Goal: Information Seeking & Learning: Learn about a topic

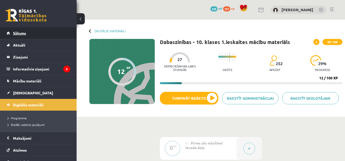
click at [54, 32] on link "Sākums" at bounding box center [38, 33] width 63 height 12
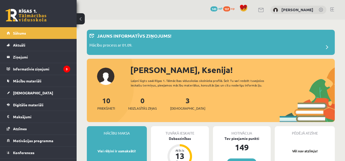
click at [332, 9] on link at bounding box center [332, 9] width 4 height 4
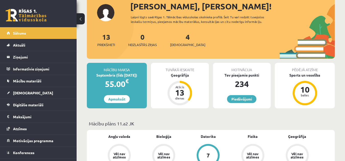
scroll to position [35, 0]
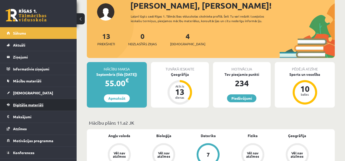
click at [21, 102] on link "Digitālie materiāli" at bounding box center [38, 105] width 63 height 12
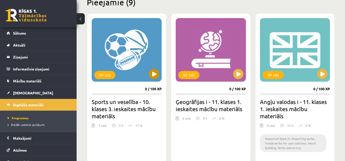
scroll to position [132, 0]
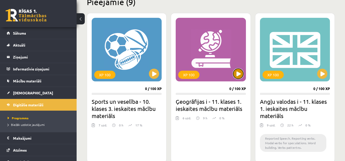
click at [239, 74] on button at bounding box center [238, 74] width 10 height 10
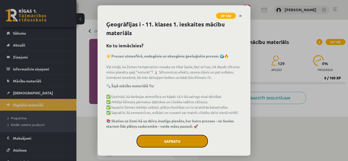
click at [157, 148] on button "Sapratu" at bounding box center [172, 141] width 71 height 13
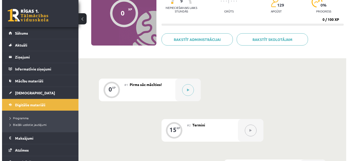
scroll to position [58, 0]
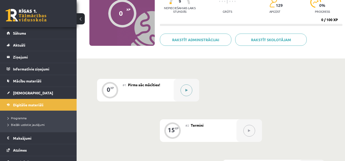
click at [183, 87] on button at bounding box center [186, 91] width 12 height 12
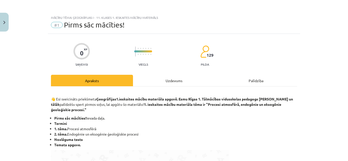
click at [169, 77] on div "Uzdevums" at bounding box center [174, 80] width 82 height 11
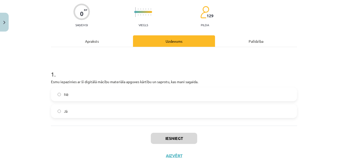
scroll to position [40, 0]
drag, startPoint x: 147, startPoint y: 106, endPoint x: 78, endPoint y: 111, distance: 69.6
click at [78, 111] on label "Jā" at bounding box center [174, 111] width 245 height 13
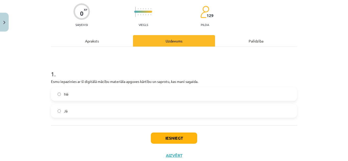
click at [78, 111] on label "Jā" at bounding box center [174, 111] width 245 height 13
click at [165, 140] on button "Iesniegt" at bounding box center [174, 138] width 46 height 11
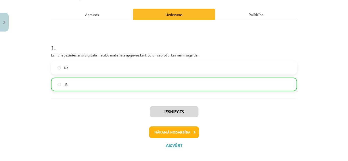
scroll to position [67, 0]
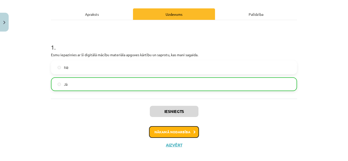
click at [171, 130] on button "Nākamā nodarbība" at bounding box center [174, 132] width 50 height 12
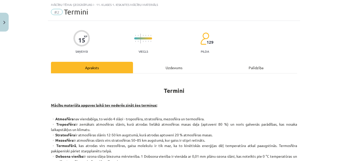
scroll to position [13, 0]
click at [171, 65] on div "Uzdevums" at bounding box center [174, 67] width 82 height 11
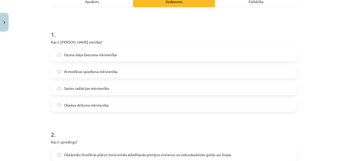
scroll to position [81, 0]
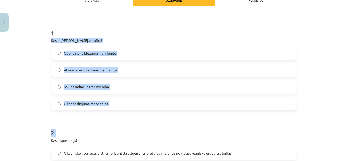
drag, startPoint x: 47, startPoint y: 39, endPoint x: 80, endPoint y: 119, distance: 87.0
copy form "Kas ir Dobsona vienība? Ozona slāņa biezuma mērvienība Atmosfēras spiediena mēr…"
click at [182, 51] on label "Ozona slāņa biezuma mērvienība" at bounding box center [174, 53] width 245 height 13
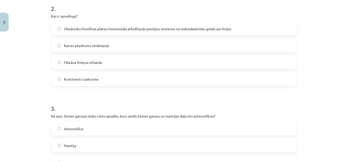
scroll to position [206, 0]
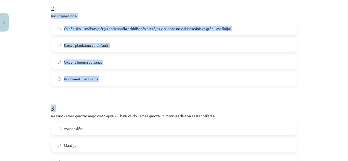
drag, startPoint x: 48, startPoint y: 15, endPoint x: 62, endPoint y: 98, distance: 84.1
click at [62, 98] on div "15 XP Saņemsi Viegls 129 pilda Apraksts Uzdevums Palīdzība 1 . Kas ir Dobsona v…" at bounding box center [174, 130] width 252 height 605
copy form "Kas ir spredings? Okeānisko litosfēras plātņu horizontāla atbīdīšanās pretējos …"
click at [196, 23] on label "Okeānisko litosfēras plātņu horizontāla atbīdīšanās pretējos virzienos no vidus…" at bounding box center [174, 28] width 245 height 13
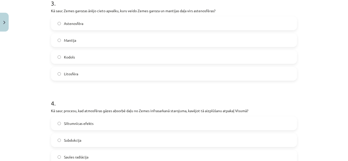
scroll to position [312, 0]
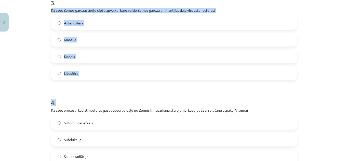
drag, startPoint x: 47, startPoint y: 9, endPoint x: 81, endPoint y: 91, distance: 88.3
click at [81, 91] on div "15 XP Saņemsi Viegls 129 pilda Apraksts Uzdevums Palīdzība 1 . Kas ir Dobsona v…" at bounding box center [174, 24] width 252 height 605
copy form "Kā sauc Zemes garozas ārējo cieto apvalku, kuru veido Zemes garoza un mantijas …"
click at [136, 67] on label "Litosfēra" at bounding box center [174, 73] width 245 height 13
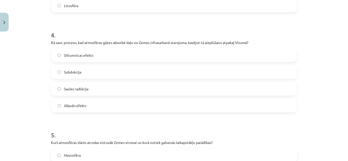
scroll to position [380, 0]
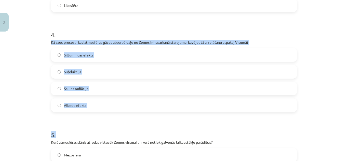
drag, startPoint x: 47, startPoint y: 40, endPoint x: 95, endPoint y: 124, distance: 96.4
copy form "Kā sauc procesu, kad atmosfēras gāzes absorbē daļu no Zemes infrasarkanā staroj…"
click at [147, 55] on label "Siltumnīcas efekts" at bounding box center [174, 55] width 245 height 13
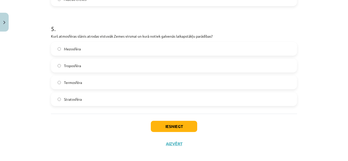
scroll to position [490, 0]
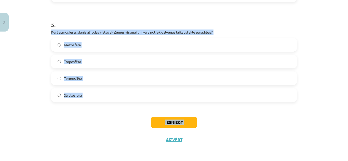
drag, startPoint x: 48, startPoint y: 30, endPoint x: 69, endPoint y: 129, distance: 100.6
copy div "Kurš atmosfēras slānis atrodas vistuvāk Zemes virsmai un kurā notiek galvenās l…"
click at [151, 57] on label "Troposfēra" at bounding box center [174, 61] width 245 height 13
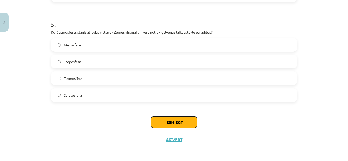
click at [161, 124] on button "Iesniegt" at bounding box center [174, 122] width 46 height 11
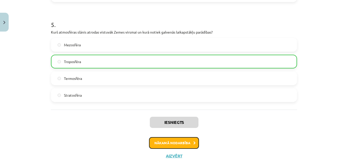
click at [175, 146] on button "Nākamā nodarbība" at bounding box center [174, 143] width 50 height 12
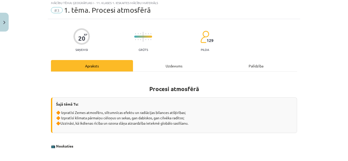
scroll to position [13, 0]
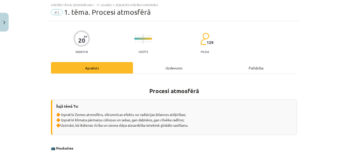
click at [170, 65] on div "Uzdevums" at bounding box center [174, 67] width 82 height 11
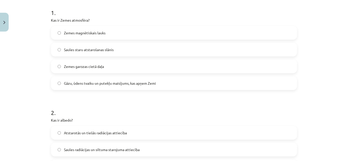
scroll to position [101, 0]
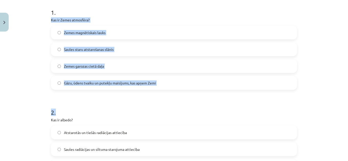
drag, startPoint x: 49, startPoint y: 19, endPoint x: 182, endPoint y: 96, distance: 153.7
copy form "Kas ir Zemes atmosfēra? Zemes magnētiskais lauks Saules staru atstarošanas slān…"
click at [184, 80] on label "Gāzu, ūdens tvaiku un putekļu maisījums, kas apņem Zemi" at bounding box center [174, 83] width 245 height 13
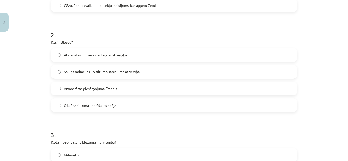
scroll to position [195, 0]
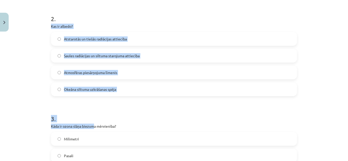
drag, startPoint x: 49, startPoint y: 26, endPoint x: 93, endPoint y: 123, distance: 107.0
click at [93, 123] on form "1 . Kas ir Zemes atmosfēra? Zemes magnētiskais lauks Saules staru atstarošanas …" at bounding box center [174, 151] width 246 height 491
copy form "Kas ir albedo? Atstarotās un tiešās radiācijas attiecība Saules radiācijas un s…"
click at [223, 38] on label "Atstarotās un tiešās radiācijas attiecība" at bounding box center [174, 39] width 245 height 13
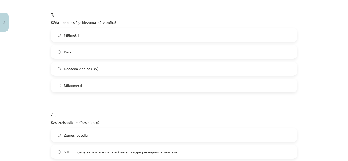
scroll to position [300, 0]
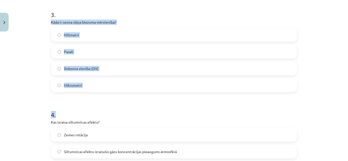
drag, startPoint x: 47, startPoint y: 19, endPoint x: 66, endPoint y: 101, distance: 83.3
click at [66, 101] on div "20 XP Saņemsi Grūts 129 pilda Apraksts Uzdevums Palīdzība 1 . Kas ir Zemes atmo…" at bounding box center [174, 36] width 252 height 605
copy form "Kāda ir ozona slāņa biezuma mērvienība? Milimetri Pasali Dobsona vienība (DV) M…"
click at [175, 63] on label "Dobsona vienība (DV)" at bounding box center [174, 68] width 245 height 13
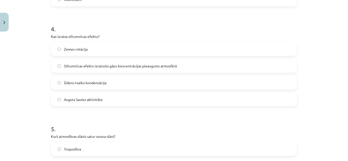
scroll to position [390, 0]
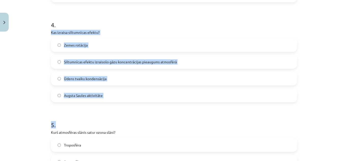
drag, startPoint x: 47, startPoint y: 32, endPoint x: 59, endPoint y: 118, distance: 86.5
copy form "Kas izraisa siltumnīcas efektu? Zemes rotācija Siltumnīcas efektu izraisošo gāz…"
click at [196, 62] on label "Siltumnīcas efektu izraisošo gāzu koncentrācijas pieaugums atmosfērā" at bounding box center [174, 62] width 245 height 13
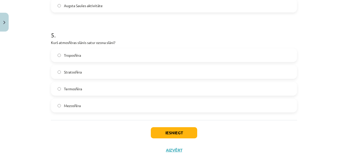
scroll to position [480, 0]
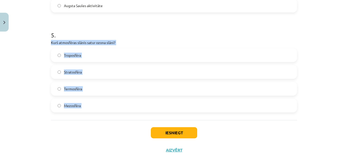
drag, startPoint x: 47, startPoint y: 42, endPoint x: 74, endPoint y: 127, distance: 89.2
copy div "Kurš atmosfēras slānis satur ozona slāni? Troposfēra Stratosfēra Termosfēra Mez…"
click at [157, 73] on label "Stratosfēra" at bounding box center [174, 72] width 245 height 13
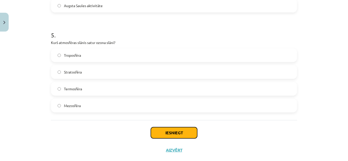
click at [171, 128] on button "Iesniegt" at bounding box center [174, 133] width 46 height 11
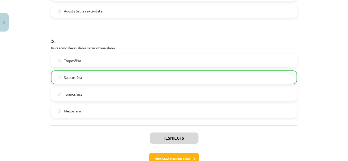
scroll to position [506, 0]
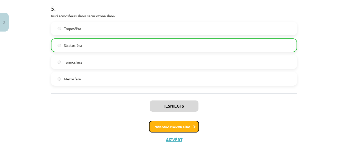
click at [171, 128] on button "Nākamā nodarbība" at bounding box center [174, 127] width 50 height 12
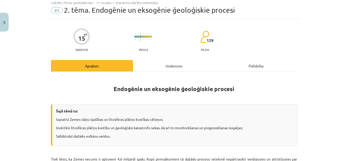
scroll to position [13, 0]
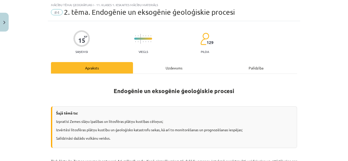
click at [170, 63] on div "Uzdevums" at bounding box center [174, 67] width 82 height 11
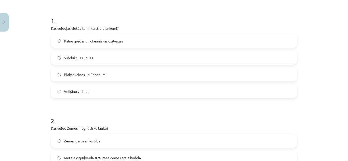
scroll to position [94, 0]
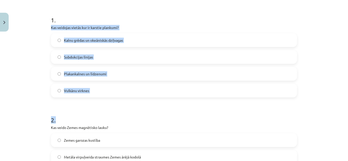
drag, startPoint x: 47, startPoint y: 26, endPoint x: 73, endPoint y: 107, distance: 85.1
click at [158, 89] on label "Vulkānu virknes" at bounding box center [174, 90] width 245 height 13
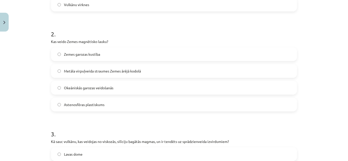
scroll to position [180, 0]
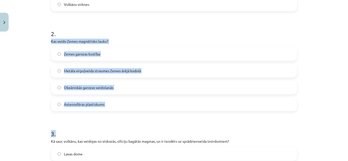
drag, startPoint x: 49, startPoint y: 42, endPoint x: 81, endPoint y: 116, distance: 80.3
click at [168, 69] on label "Metāla virpuļveida straumes Zemes ārējā kodolā" at bounding box center [174, 71] width 245 height 13
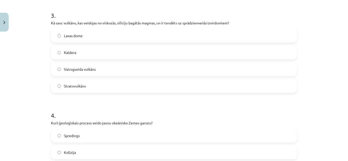
scroll to position [299, 0]
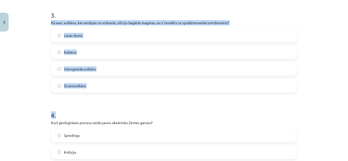
drag, startPoint x: 48, startPoint y: 20, endPoint x: 88, endPoint y: 98, distance: 87.6
click at [88, 98] on div "15 XP Saņemsi Viegls 129 pilda Apraksts Uzdevums Palīdzība 1 . Kas veidojas vie…" at bounding box center [174, 37] width 252 height 605
click at [115, 87] on label "Stratovulkāns" at bounding box center [174, 86] width 245 height 13
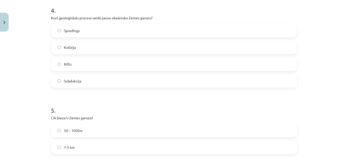
scroll to position [404, 0]
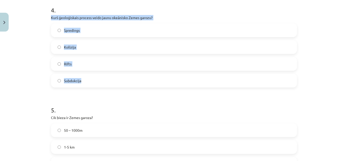
drag, startPoint x: 45, startPoint y: 15, endPoint x: 99, endPoint y: 79, distance: 83.0
click at [99, 79] on div "Mācību tēma: Ģeogrāfijas i - 11. klases 1. ieskaites mācību materiāls #4 2. tēm…" at bounding box center [174, 80] width 348 height 161
click at [180, 28] on label "Spredings" at bounding box center [174, 30] width 245 height 13
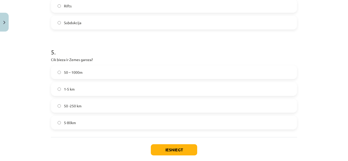
scroll to position [490, 0]
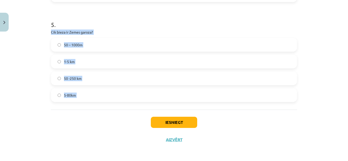
drag, startPoint x: 49, startPoint y: 29, endPoint x: 67, endPoint y: 113, distance: 86.0
click at [147, 90] on label "5-80km" at bounding box center [174, 95] width 245 height 13
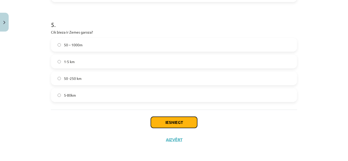
click at [172, 120] on button "Iesniegt" at bounding box center [174, 122] width 46 height 11
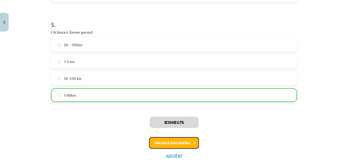
click at [171, 139] on button "Nākamā nodarbība" at bounding box center [174, 143] width 50 height 12
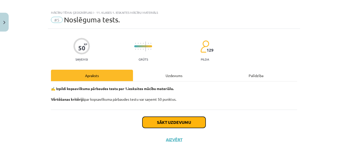
click at [172, 122] on button "Sākt uzdevumu" at bounding box center [174, 122] width 63 height 11
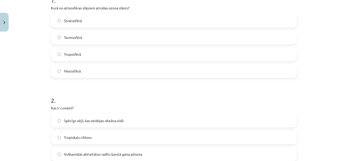
scroll to position [114, 0]
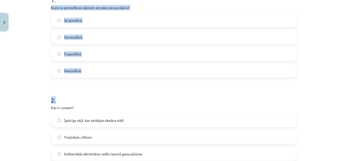
drag, startPoint x: 48, startPoint y: 6, endPoint x: 85, endPoint y: 81, distance: 83.8
click at [125, 19] on label "Stratosfērā" at bounding box center [174, 20] width 245 height 13
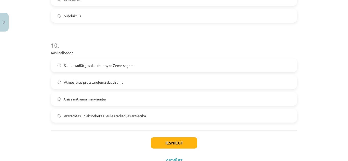
scroll to position [983, 0]
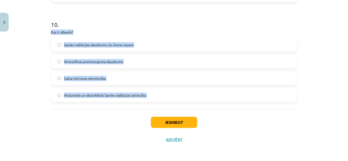
drag, startPoint x: 47, startPoint y: 30, endPoint x: 117, endPoint y: 113, distance: 109.2
click at [170, 95] on label "Atstarotās un absorbētās Saules radiācijas attiecība" at bounding box center [174, 95] width 245 height 13
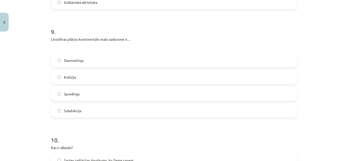
scroll to position [864, 0]
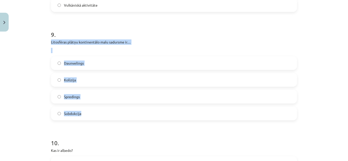
drag, startPoint x: 49, startPoint y: 41, endPoint x: 84, endPoint y: 116, distance: 82.8
click at [84, 116] on div "9 . Litosfēras plātņu kontinentālo malu sadursme ir… Daunvelings Kolīzija Spred…" at bounding box center [174, 71] width 246 height 98
click at [169, 79] on label "Kolīzija" at bounding box center [174, 80] width 245 height 13
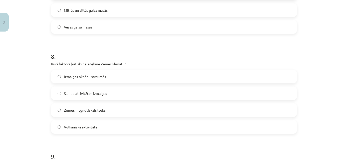
scroll to position [737, 0]
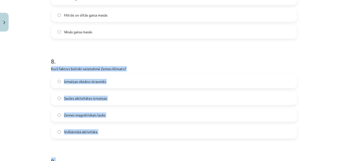
drag, startPoint x: 48, startPoint y: 68, endPoint x: 82, endPoint y: 144, distance: 83.6
click at [117, 112] on label "Zemes magnētiskais lauks" at bounding box center [174, 115] width 245 height 13
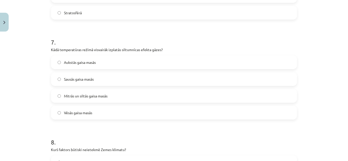
scroll to position [654, 0]
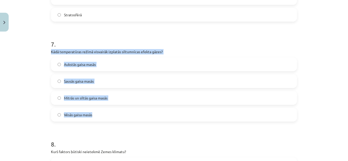
drag, startPoint x: 47, startPoint y: 52, endPoint x: 102, endPoint y: 115, distance: 83.3
click at [143, 98] on label "Mitrās un siltās gaisa masās" at bounding box center [174, 98] width 245 height 13
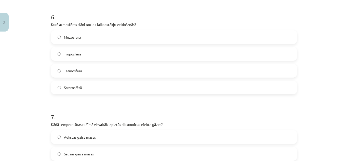
scroll to position [580, 0]
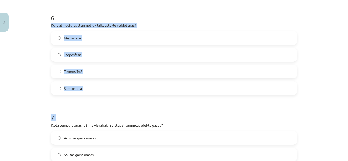
drag, startPoint x: 48, startPoint y: 26, endPoint x: 85, endPoint y: 97, distance: 80.5
click at [85, 97] on div "50 XP Saņemsi Grūts 129 pilda Apraksts Uzdevums Palīdzība 1 . Kurā no atmosfēra…" at bounding box center [174, 2] width 252 height 1098
click at [137, 52] on label "Troposfērā" at bounding box center [174, 54] width 245 height 13
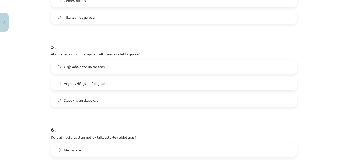
scroll to position [468, 0]
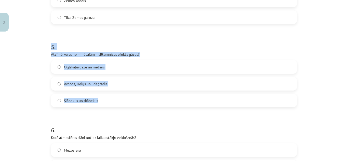
drag, startPoint x: 48, startPoint y: 50, endPoint x: 115, endPoint y: 107, distance: 87.9
click at [115, 107] on div "50 XP Saņemsi Grūts 129 pilda Apraksts Uzdevums Palīdzība 1 . Kurā no atmosfēra…" at bounding box center [174, 115] width 252 height 1098
click at [136, 66] on label "Ogļskābā gāze un metāns" at bounding box center [174, 67] width 245 height 13
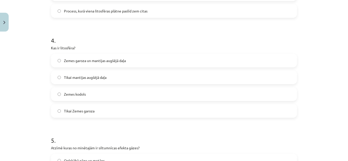
scroll to position [373, 0]
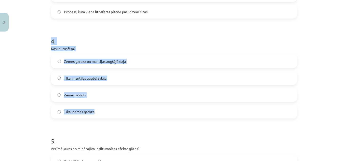
drag, startPoint x: 44, startPoint y: 43, endPoint x: 95, endPoint y: 112, distance: 85.9
click at [95, 112] on div "Mācību tēma: Ģeogrāfijas i - 11. klases 1. ieskaites mācību materiāls #5 Noslēg…" at bounding box center [174, 80] width 348 height 161
click at [156, 59] on label "Zemes garoza un mantijas augšējā daļa" at bounding box center [174, 61] width 245 height 13
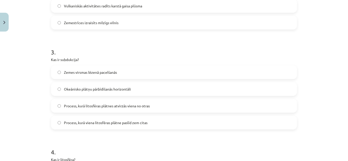
scroll to position [262, 0]
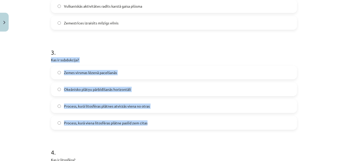
drag, startPoint x: 46, startPoint y: 59, endPoint x: 181, endPoint y: 116, distance: 146.3
click at [158, 121] on label "Process, kurā viena litosfēras plātne paslīd zem citas" at bounding box center [174, 123] width 245 height 13
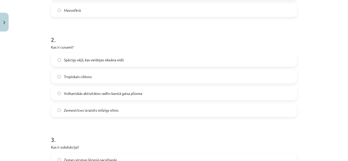
scroll to position [174, 0]
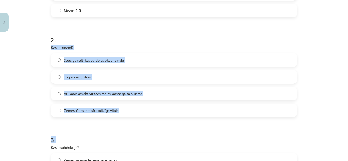
drag, startPoint x: 46, startPoint y: 44, endPoint x: 171, endPoint y: 120, distance: 145.9
click at [133, 115] on label "Zemestrīces izraisīts milzīgs vilnis" at bounding box center [174, 110] width 245 height 13
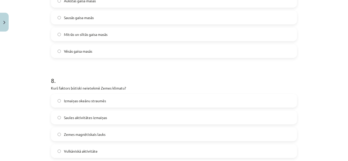
scroll to position [983, 0]
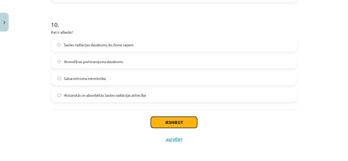
click at [174, 117] on button "Iesniegt" at bounding box center [174, 122] width 46 height 11
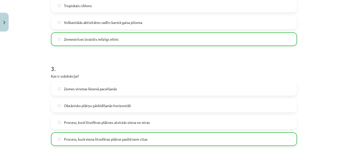
scroll to position [0, 0]
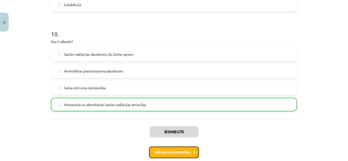
click at [164, 152] on button "Nākamā nodarbība" at bounding box center [174, 153] width 50 height 12
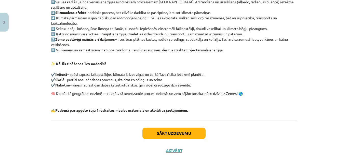
scroll to position [138, 0]
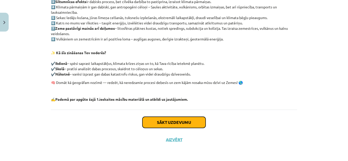
click at [156, 124] on button "Sākt uzdevumu" at bounding box center [174, 122] width 63 height 11
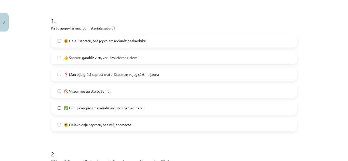
scroll to position [99, 0]
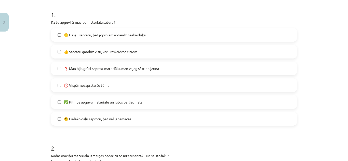
click at [159, 50] on label "👍 Sapratu gandrīz visu, varu izskaidrot citiem" at bounding box center [174, 51] width 245 height 13
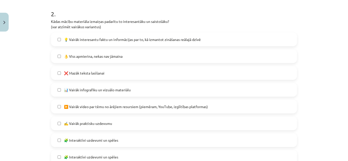
scroll to position [234, 0]
click at [130, 71] on label "❌ Mazāk teksta lasīšanai" at bounding box center [174, 72] width 245 height 13
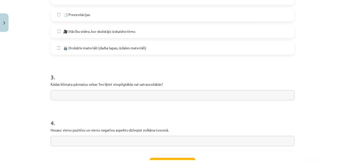
scroll to position [436, 0]
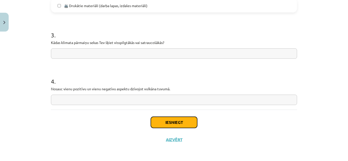
click at [158, 118] on button "Iesniegt" at bounding box center [174, 122] width 46 height 11
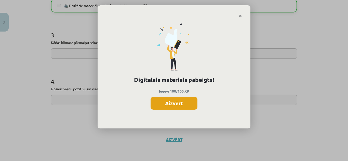
click at [168, 102] on button "Aizvērt" at bounding box center [174, 103] width 47 height 13
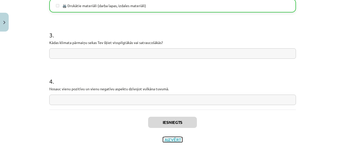
click at [169, 138] on button "Aizvērt" at bounding box center [172, 139] width 19 height 5
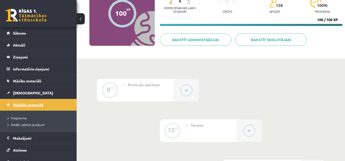
click at [26, 105] on span "Digitālie materiāli" at bounding box center [28, 105] width 30 height 5
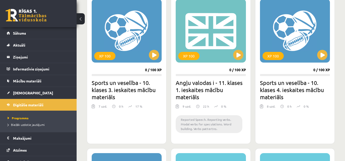
scroll to position [153, 0]
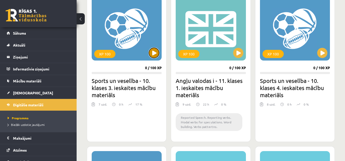
click at [151, 53] on button at bounding box center [154, 53] width 10 height 10
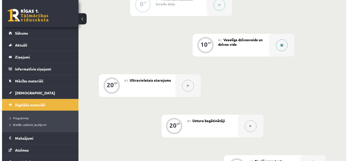
scroll to position [144, 0]
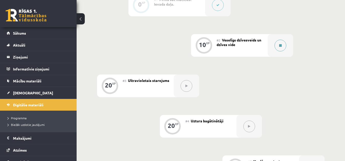
click at [282, 47] on button at bounding box center [280, 46] width 12 height 12
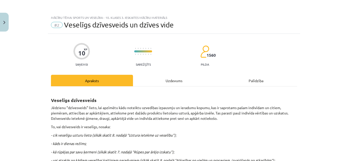
click at [167, 78] on div "Uzdevums" at bounding box center [174, 80] width 82 height 11
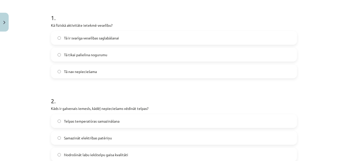
scroll to position [96, 0]
click at [66, 38] on span "Tā ir svarīga veselības saglabāšanai" at bounding box center [91, 37] width 55 height 5
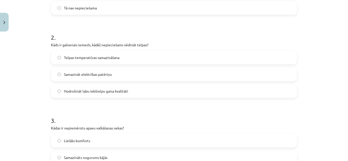
scroll to position [163, 0]
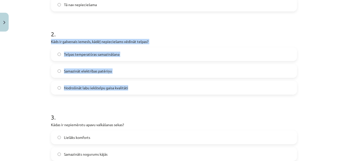
drag, startPoint x: 44, startPoint y: 39, endPoint x: 162, endPoint y: 94, distance: 130.3
click at [162, 94] on div "Mācību tēma: Sports un veselība - 10. klases 3. ieskaites mācību materiāls #2 V…" at bounding box center [174, 80] width 348 height 161
copy div "Kāds ir galvenais iemesls, kādēļ nepieciešams vēdināt telpas? Telpas temperatūr…"
click at [152, 88] on label "Nodrošināt labu iekštelpu gaisa kvalitāti" at bounding box center [174, 88] width 245 height 13
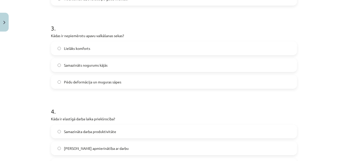
scroll to position [255, 0]
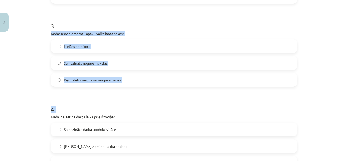
drag, startPoint x: 48, startPoint y: 31, endPoint x: 164, endPoint y: 87, distance: 129.3
copy form "Kādas ir nepiemērotu apavu valkāšanas sekas? Lielāks komforts Samazināts noguru…"
click at [152, 75] on label "Pēdu deformācija un muguras sāpes" at bounding box center [174, 80] width 245 height 13
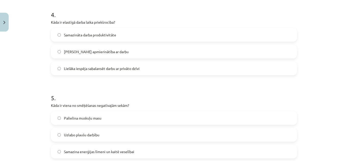
scroll to position [350, 0]
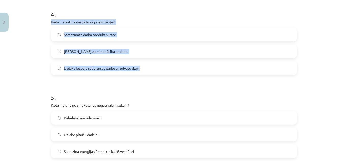
drag, startPoint x: 45, startPoint y: 18, endPoint x: 184, endPoint y: 66, distance: 147.0
click at [184, 66] on div "Mācību tēma: Sports un veselība - 10. klases 3. ieskaites mācību materiāls #2 V…" at bounding box center [174, 80] width 348 height 161
copy div "Kāda ir elastīgā darba laika priekšrocība? Samazināta darba produktivitāte [PER…"
click at [166, 66] on label "Lielāka iespēja sabalansēt darbu ar privāto dzīvi" at bounding box center [174, 68] width 245 height 13
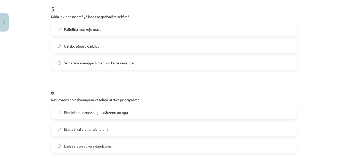
scroll to position [440, 0]
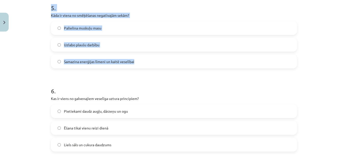
drag, startPoint x: 49, startPoint y: 11, endPoint x: 155, endPoint y: 63, distance: 118.3
click at [155, 63] on div "5 . Kāda ir viena no smēķēšanas negatīvajām sekām? Palielina muskuļu masu Uzlab…" at bounding box center [174, 31] width 246 height 73
copy div "5 . Kāda ir viena no smēķēšanas negatīvajām sekām? Palielina muskuļu masu Uzlab…"
click at [169, 58] on label "Samazina enerģijas līmeni un kaitē veselībai" at bounding box center [174, 61] width 245 height 13
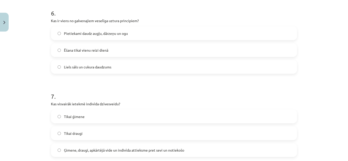
scroll to position [517, 0]
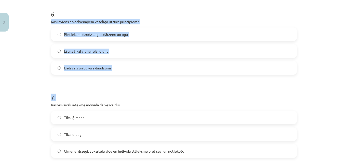
drag, startPoint x: 48, startPoint y: 19, endPoint x: 119, endPoint y: 77, distance: 91.2
copy form "Kas ir viens no galvenajiem veselīga uztura principiem? Pietiekami daudz augļu,…"
click at [180, 32] on label "Pietiekami daudz augļu, dārzeņu un ogu" at bounding box center [174, 34] width 245 height 13
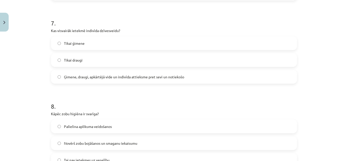
scroll to position [591, 0]
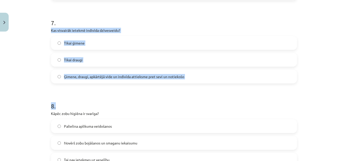
drag, startPoint x: 48, startPoint y: 28, endPoint x: 215, endPoint y: 84, distance: 176.1
copy form "Kas visvairāk ietekmē indivīda dzīvesveidu? Tikai ģimene Tikai draugi Ģimene, d…"
click at [166, 76] on span "Ģimene, draugi, apkārtējā vide un indivīda attieksme pret sevi un notiekošo" at bounding box center [124, 76] width 120 height 5
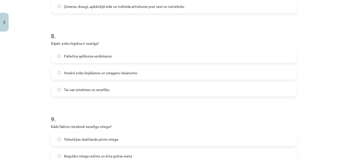
scroll to position [662, 0]
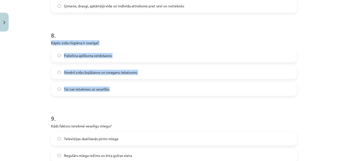
drag, startPoint x: 48, startPoint y: 43, endPoint x: 130, endPoint y: 89, distance: 93.5
copy div "Kāpēc zobu higiēna ir svarīga? Palielina aplikuma veidošanos Novērš zobu bojāša…"
click at [184, 68] on label "Novērš zobu bojāšanos un smaganu iekaisumu" at bounding box center [174, 72] width 245 height 13
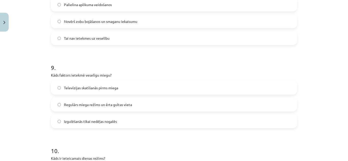
scroll to position [725, 0]
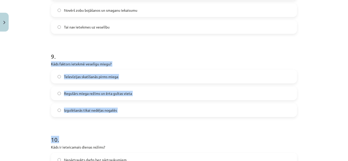
drag, startPoint x: 46, startPoint y: 61, endPoint x: 140, endPoint y: 119, distance: 109.9
copy form "Kāds faktors ietekmē veselīgu miegu? Televīzijas skatīšanās pirms miega Regulār…"
click at [121, 87] on div "Regulārs miega režīms un ērta gultas vieta" at bounding box center [174, 94] width 246 height 14
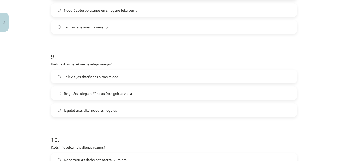
click at [121, 92] on span "Regulārs miega režīms un ērta gultas vieta" at bounding box center [98, 93] width 68 height 5
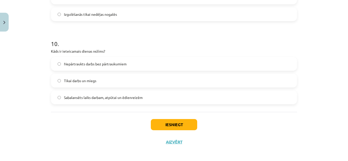
scroll to position [823, 0]
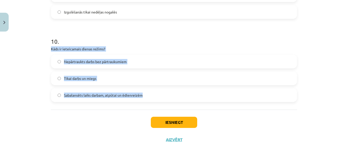
drag, startPoint x: 48, startPoint y: 48, endPoint x: 163, endPoint y: 99, distance: 125.7
copy div "Kāds ir ieteicamais dienas režīms? Nepārtraukts darbs bez pārtraukumiem Tikai d…"
click at [146, 96] on label "Sabalansēts laiks darbam, atpūtai un ēdienreizēm" at bounding box center [174, 95] width 245 height 13
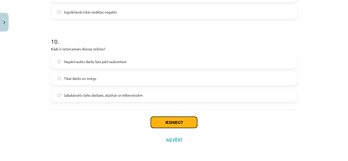
click at [160, 120] on button "Iesniegt" at bounding box center [174, 122] width 46 height 11
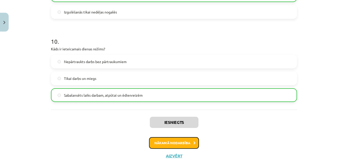
click at [169, 145] on button "Nākamā nodarbība" at bounding box center [174, 143] width 50 height 12
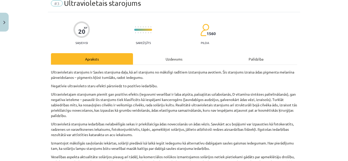
scroll to position [13, 0]
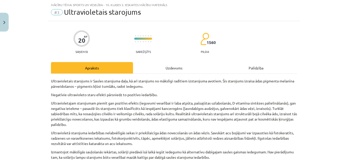
click at [177, 66] on div "Uzdevums" at bounding box center [174, 67] width 82 height 11
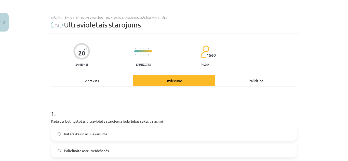
scroll to position [63, 0]
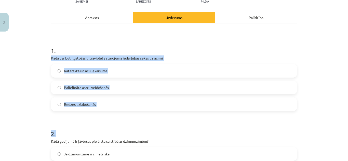
drag, startPoint x: 49, startPoint y: 57, endPoint x: 133, endPoint y: 113, distance: 101.7
